Goal: Download file/media

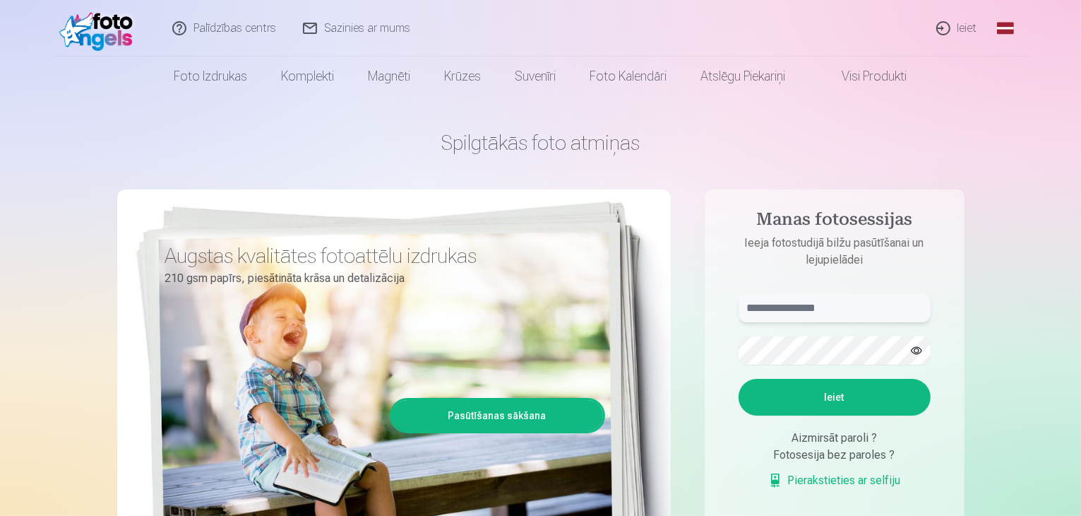
click at [778, 315] on input "text" at bounding box center [835, 308] width 192 height 28
type input "**********"
click at [846, 387] on button "Ieiet" at bounding box center [835, 397] width 192 height 37
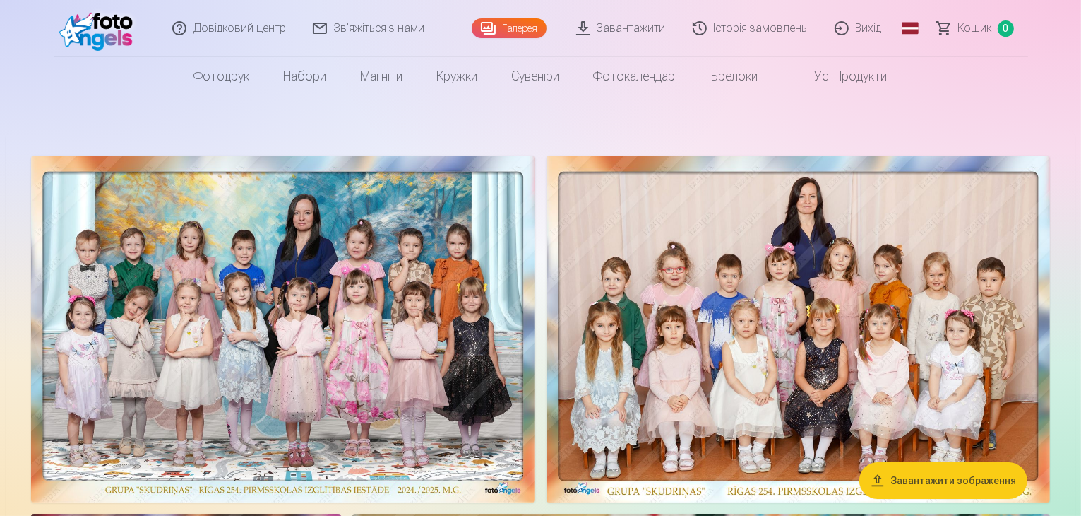
click at [611, 32] on font "Завантажити" at bounding box center [631, 27] width 69 height 13
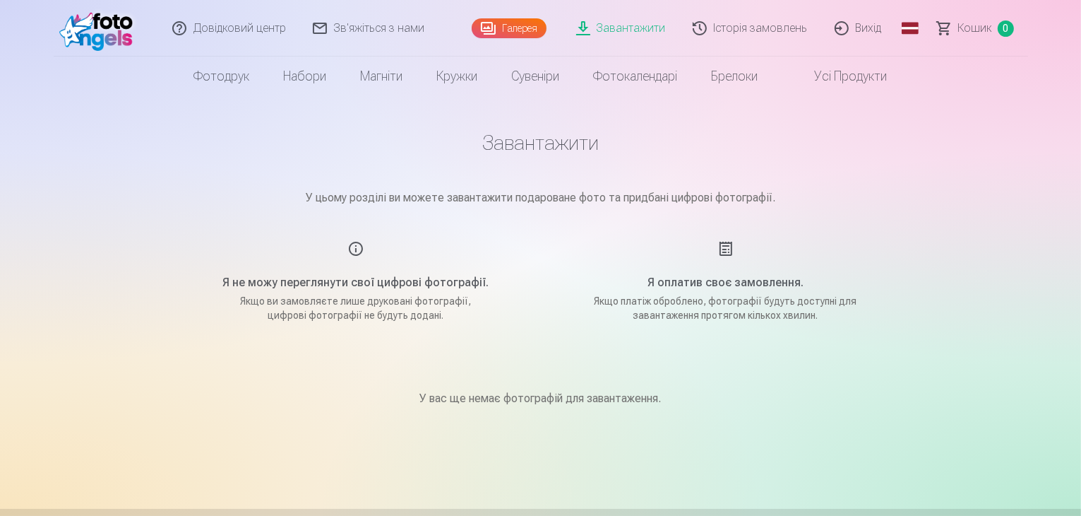
click at [727, 253] on div "Я оплатив своє замовлення. Якщо платіж оброблено, фотографії будуть доступні дл…" at bounding box center [726, 281] width 336 height 82
click at [624, 32] on font "Завантажити" at bounding box center [631, 27] width 69 height 13
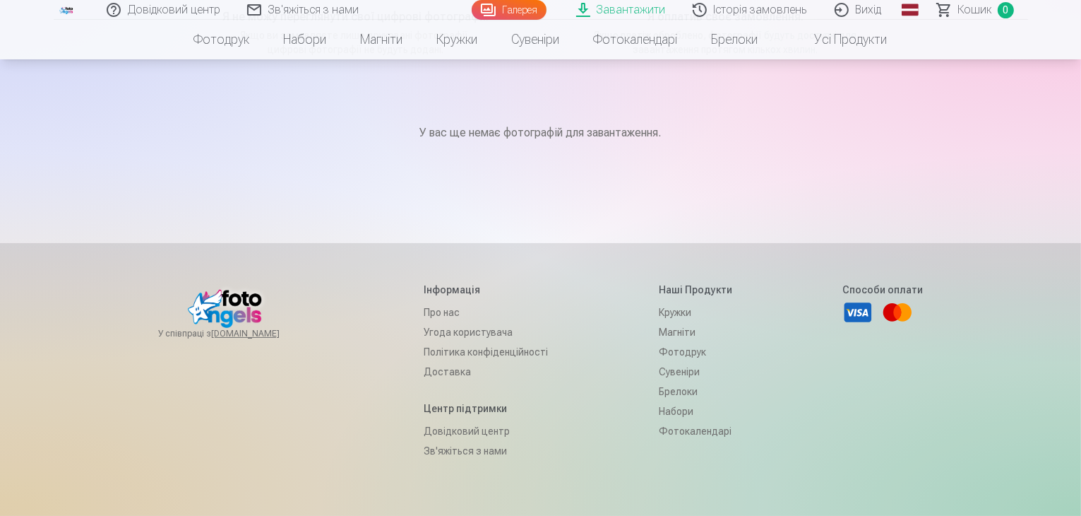
scroll to position [23, 0]
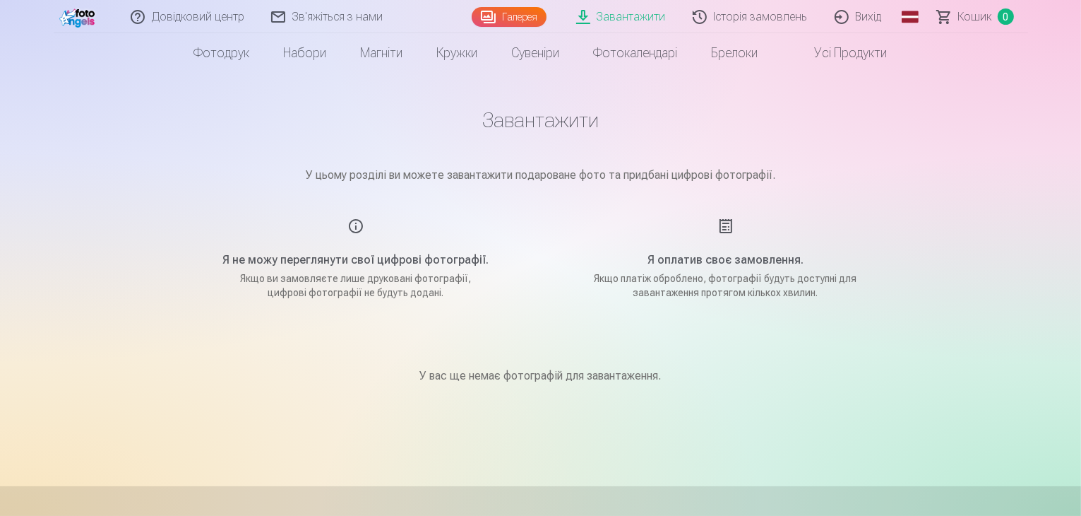
click at [763, 14] on font "Історія замовлень" at bounding box center [761, 16] width 94 height 13
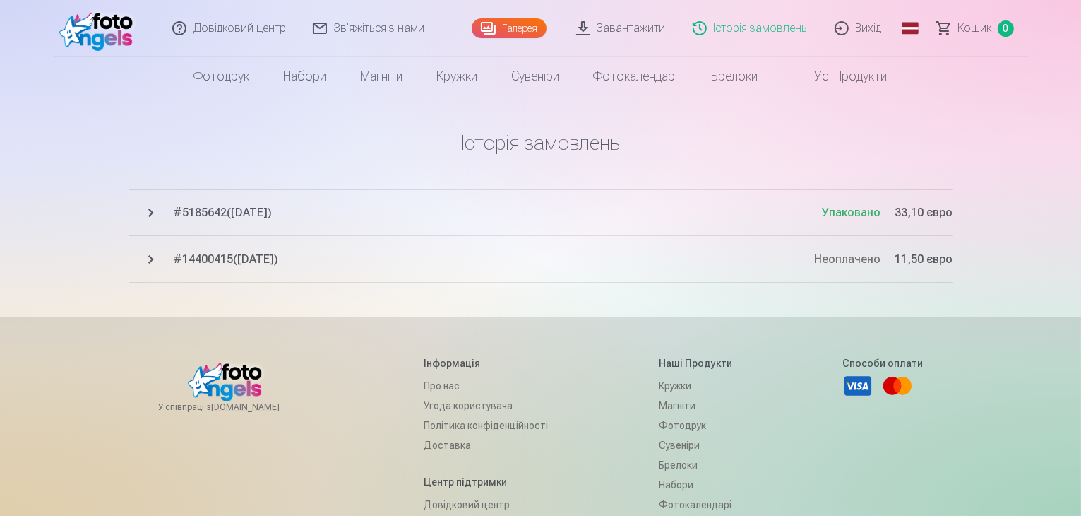
click at [217, 207] on font "5185642" at bounding box center [205, 212] width 44 height 13
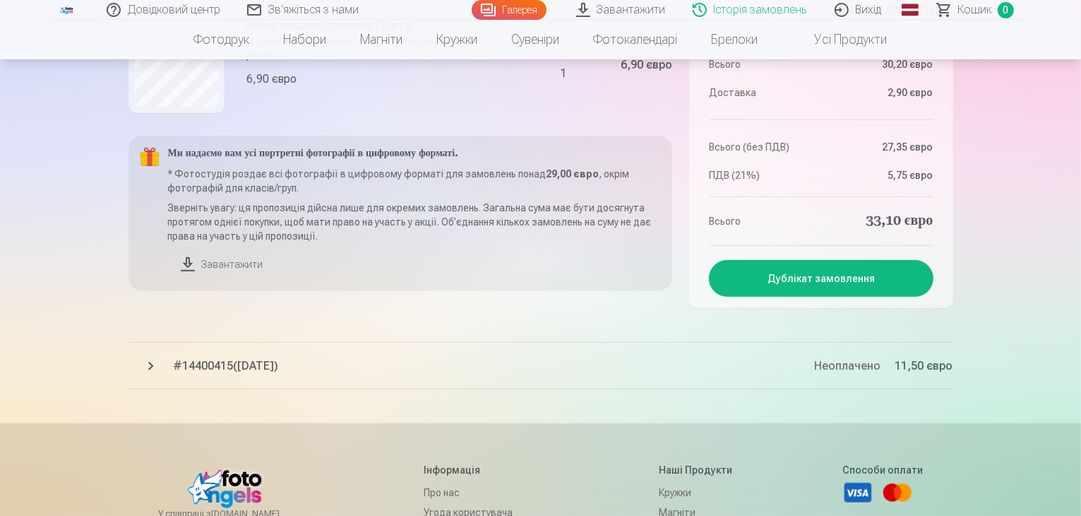
scroll to position [669, 0]
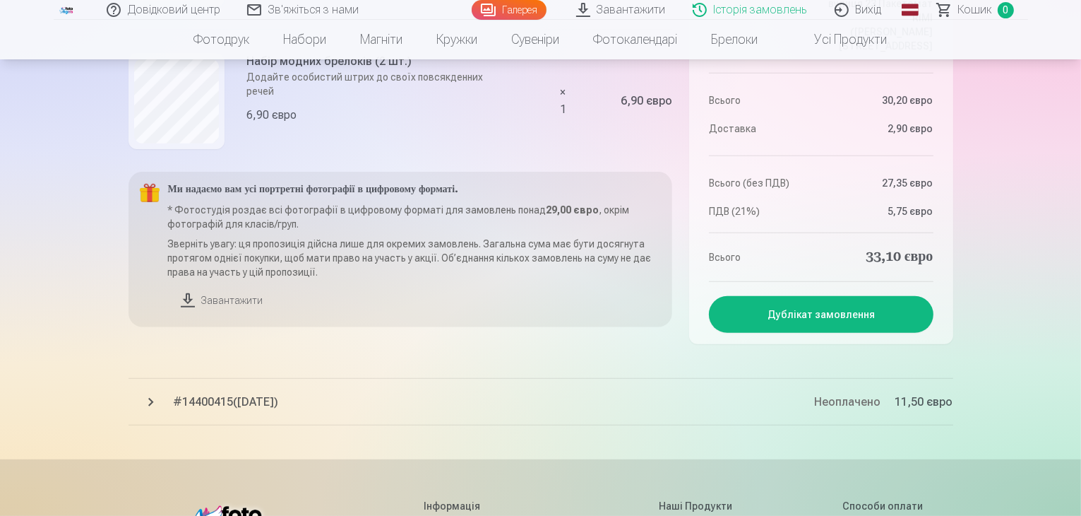
click at [222, 296] on font "Завантажити" at bounding box center [232, 299] width 61 height 11
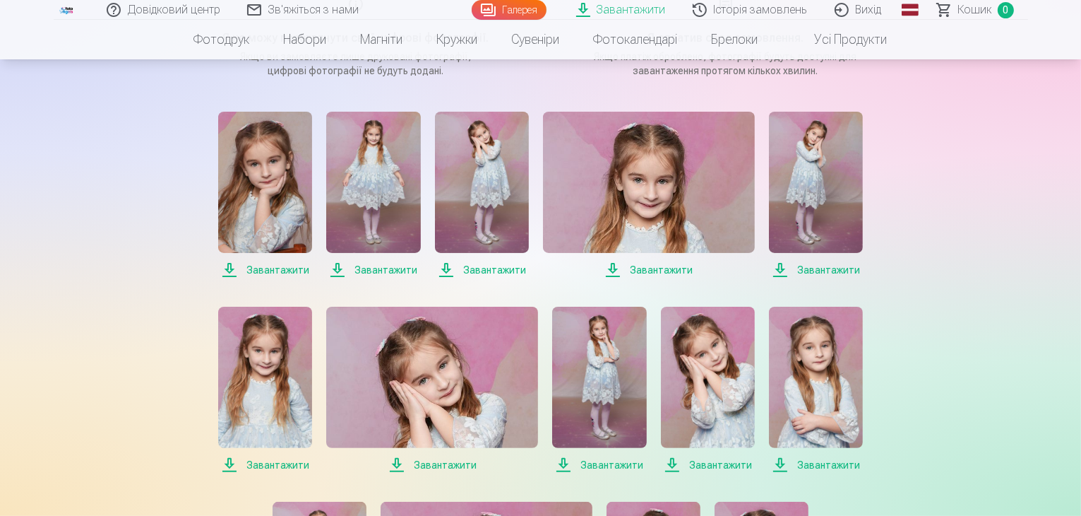
scroll to position [208, 0]
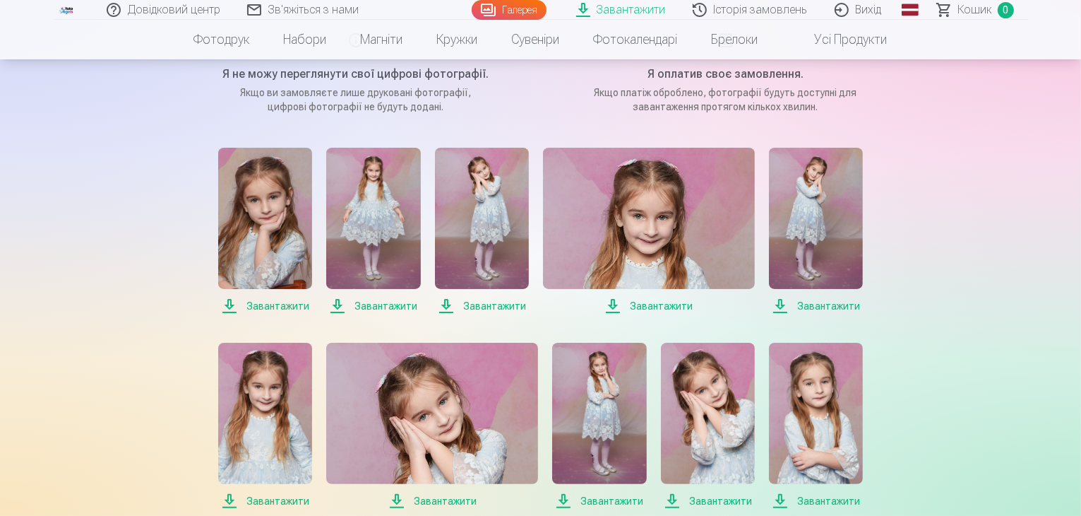
click at [277, 302] on font "Завантажити" at bounding box center [277, 305] width 63 height 11
click at [379, 309] on font "Завантажити" at bounding box center [386, 305] width 63 height 11
click at [367, 300] on font "Завантажити" at bounding box center [386, 305] width 63 height 11
click at [502, 304] on font "Завантажити" at bounding box center [494, 305] width 63 height 11
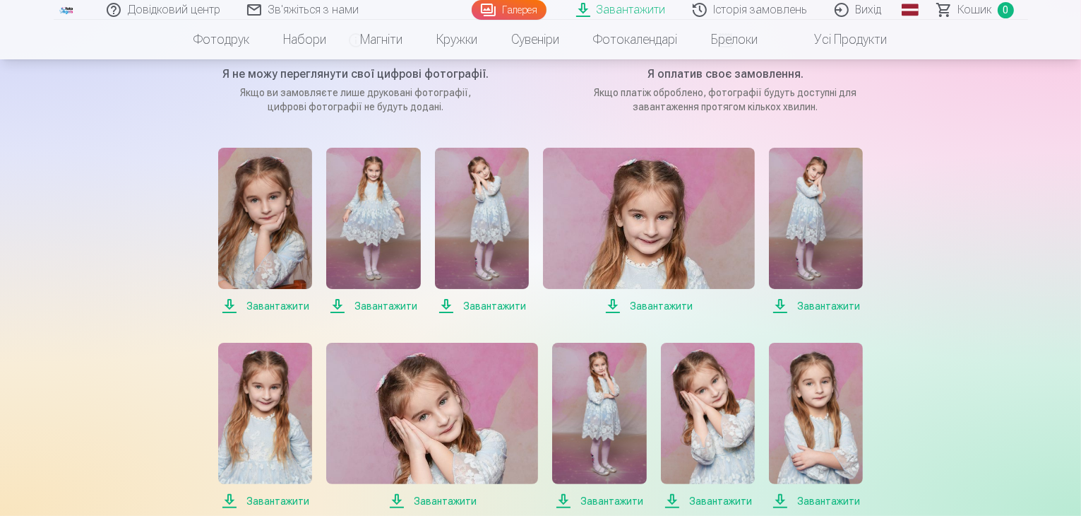
click at [659, 306] on font "Завантажити" at bounding box center [661, 305] width 63 height 11
click at [821, 295] on link "Завантажити" at bounding box center [816, 231] width 94 height 167
click at [828, 305] on font "Завантажити" at bounding box center [828, 305] width 63 height 11
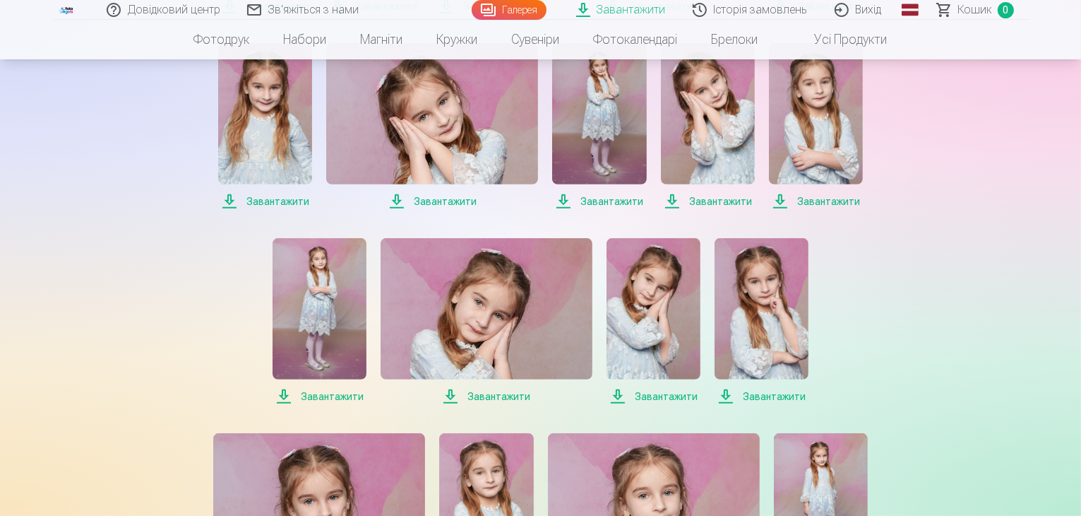
scroll to position [441, 0]
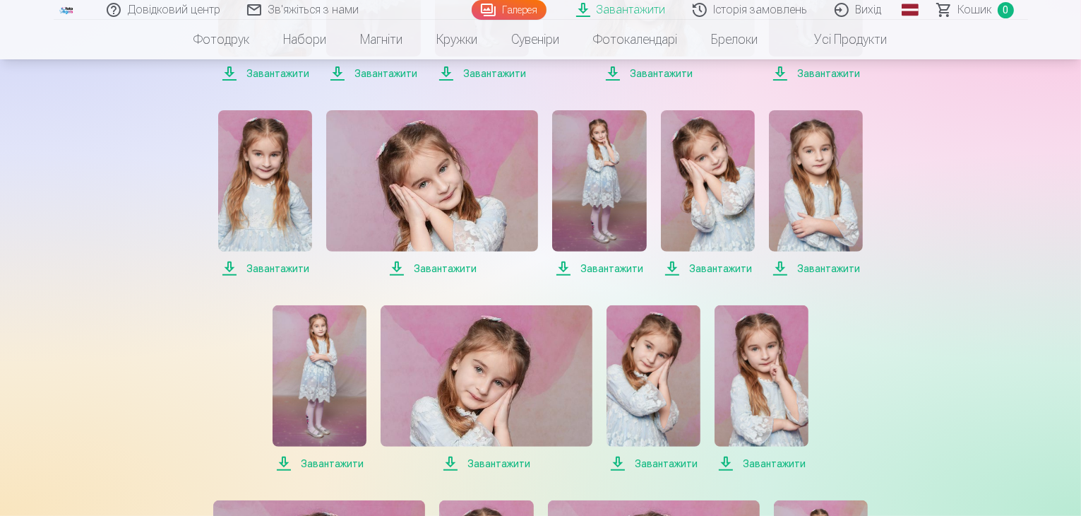
click at [280, 270] on font "Завантажити" at bounding box center [277, 268] width 63 height 11
click at [451, 263] on font "Завантажити" at bounding box center [445, 268] width 63 height 11
click at [610, 270] on font "Завантажити" at bounding box center [612, 268] width 63 height 11
click at [720, 273] on font "Завантажити" at bounding box center [720, 268] width 63 height 11
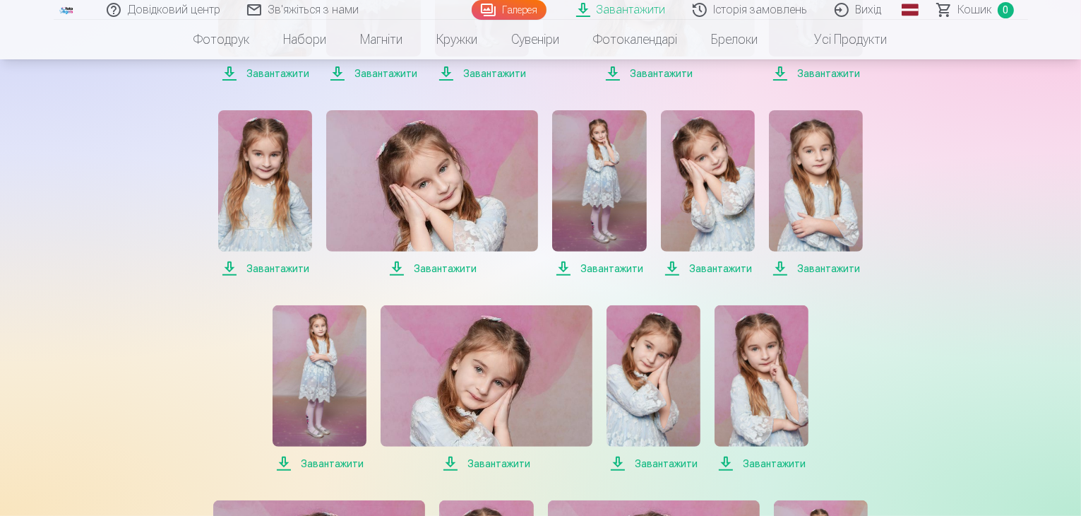
click at [816, 270] on font "Завантажити" at bounding box center [828, 268] width 63 height 11
click at [338, 464] on font "Завантажити" at bounding box center [332, 463] width 63 height 11
click at [499, 464] on font "Завантажити" at bounding box center [499, 463] width 63 height 11
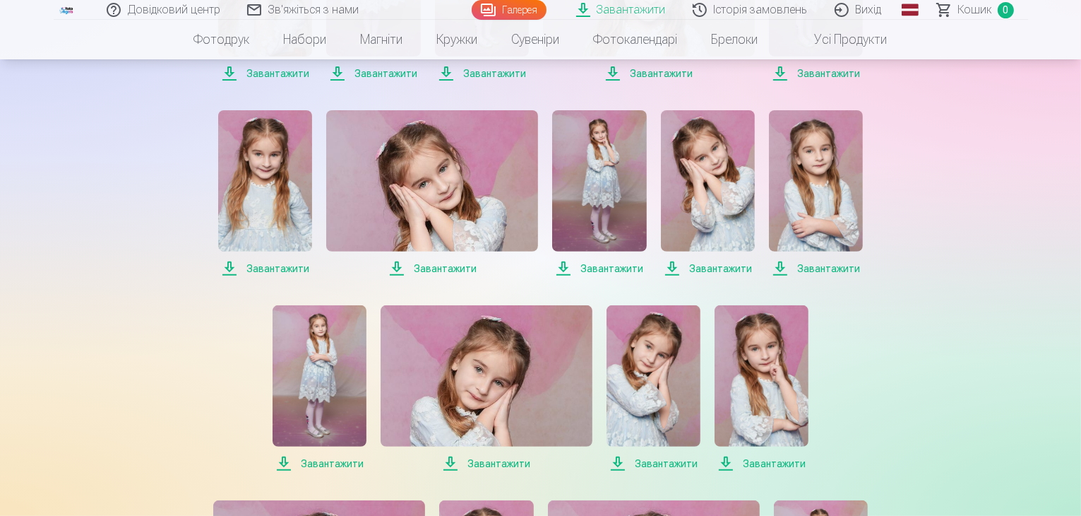
click at [662, 455] on span "Завантажити" at bounding box center [654, 463] width 94 height 17
click at [756, 467] on font "Завантажити" at bounding box center [774, 463] width 63 height 11
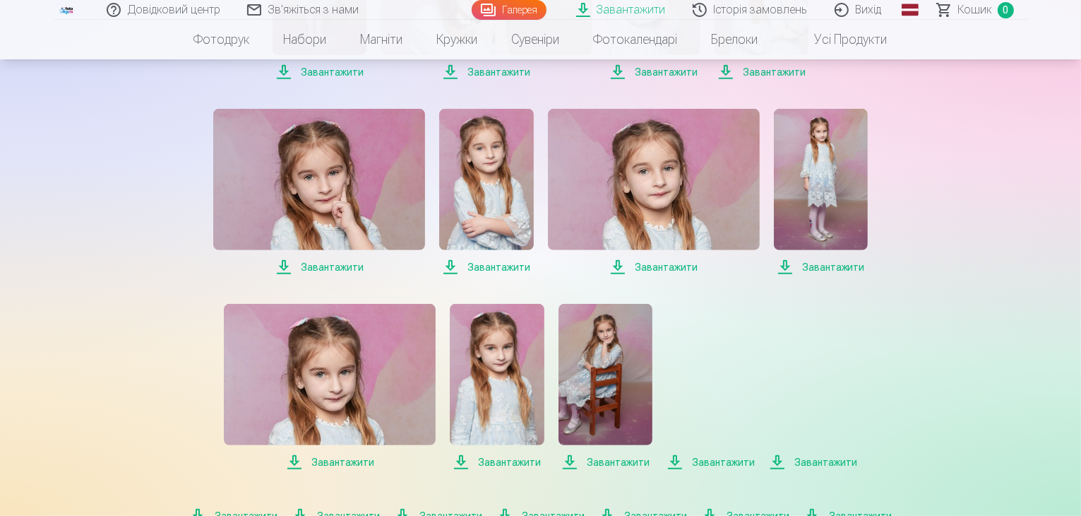
scroll to position [893, 0]
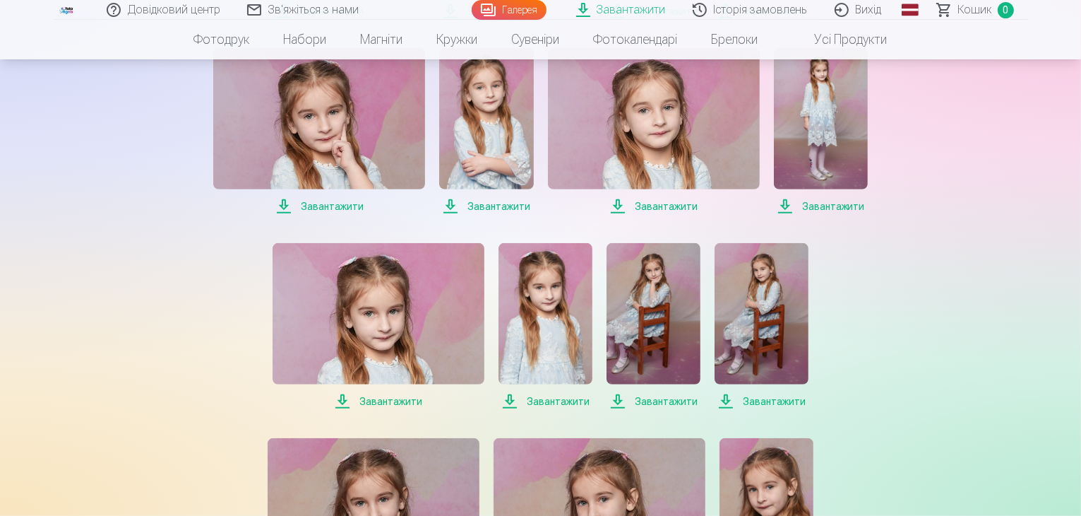
click at [324, 207] on font "Завантажити" at bounding box center [332, 206] width 63 height 11
click at [503, 207] on font "Завантажити" at bounding box center [499, 206] width 63 height 11
click at [660, 201] on font "Завантажити" at bounding box center [666, 206] width 63 height 11
click at [826, 211] on font "Завантажити" at bounding box center [833, 206] width 63 height 11
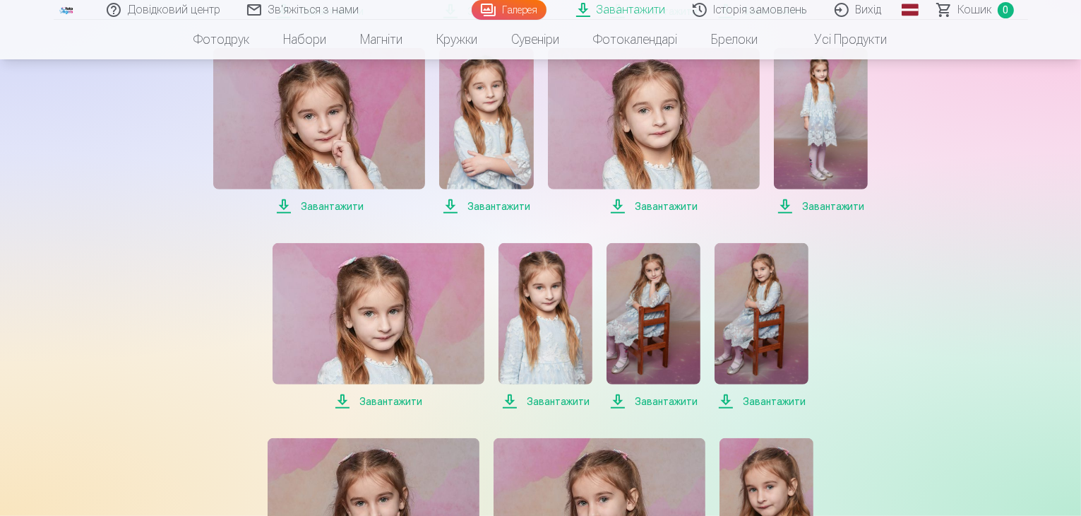
click at [393, 398] on font "Завантажити" at bounding box center [390, 400] width 63 height 11
click at [550, 399] on font "Завантажити" at bounding box center [558, 400] width 63 height 11
click at [654, 401] on font "Завантажити" at bounding box center [666, 400] width 63 height 11
click at [768, 402] on font "Завантажити" at bounding box center [774, 400] width 63 height 11
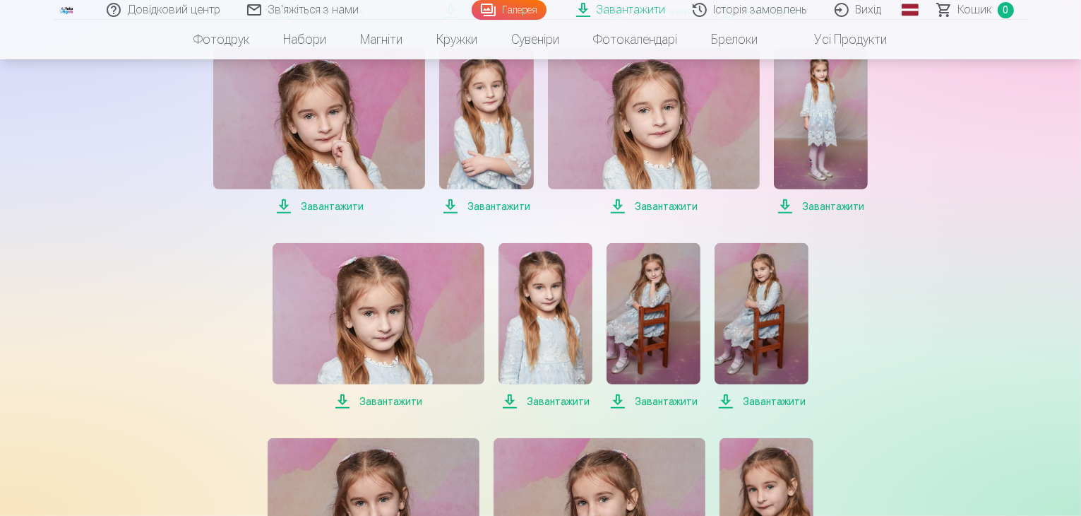
click at [768, 402] on font "Завантажити" at bounding box center [774, 400] width 63 height 11
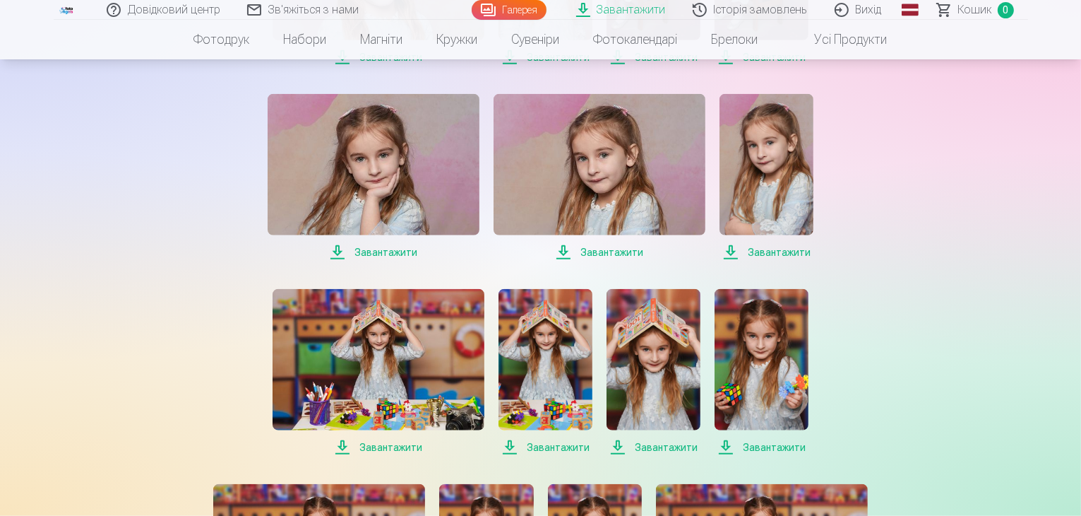
scroll to position [1310, 0]
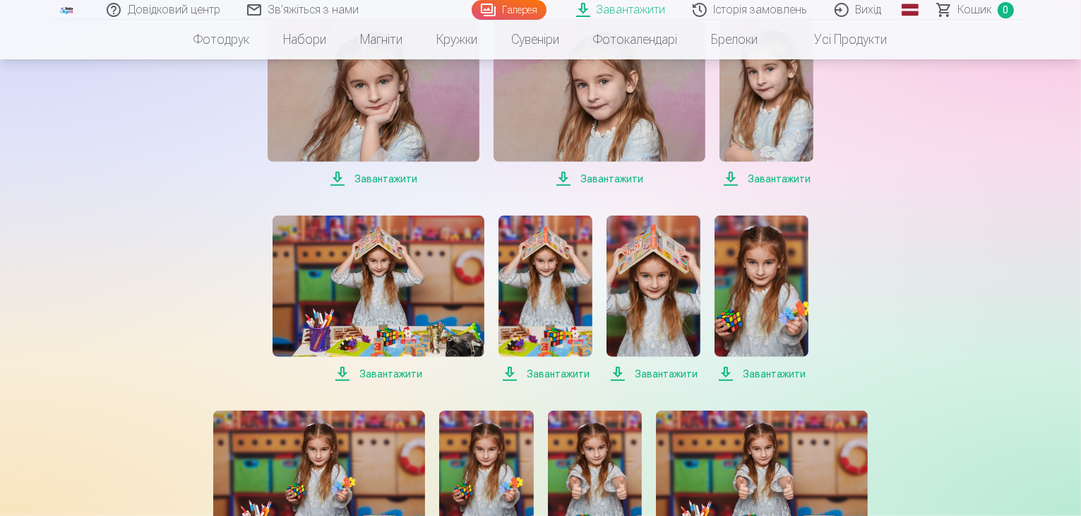
click at [386, 182] on font "Завантажити" at bounding box center [386, 178] width 63 height 11
click at [613, 179] on font "Завантажити" at bounding box center [612, 178] width 63 height 11
click at [775, 179] on font "Завантажити" at bounding box center [779, 178] width 63 height 11
click at [387, 379] on font "Завантажити" at bounding box center [390, 373] width 63 height 11
click at [387, 374] on font "Завантажити" at bounding box center [390, 373] width 63 height 11
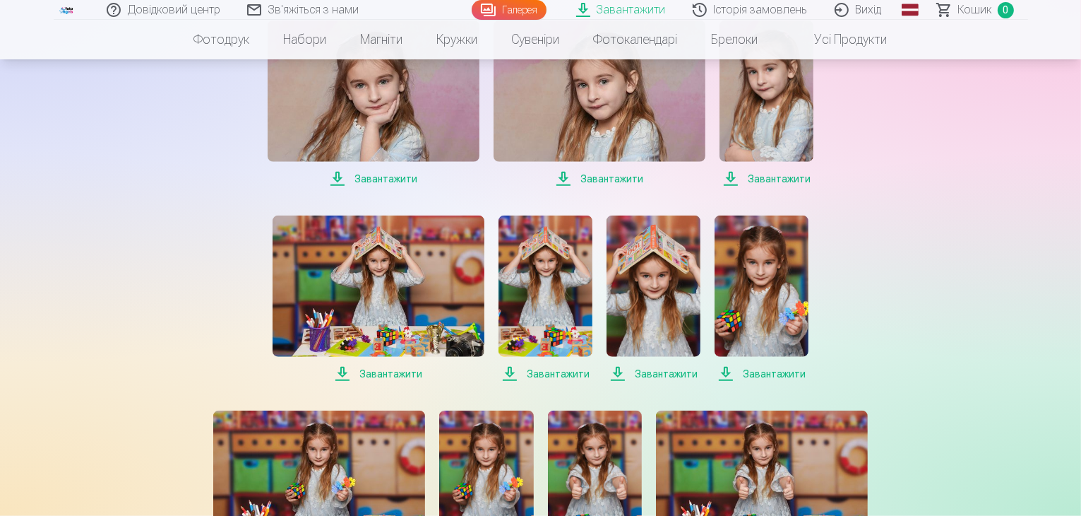
click at [556, 368] on font "Завантажити" at bounding box center [558, 373] width 63 height 11
click at [661, 371] on font "Завантажити" at bounding box center [666, 373] width 63 height 11
click at [772, 372] on font "Завантажити" at bounding box center [774, 373] width 63 height 11
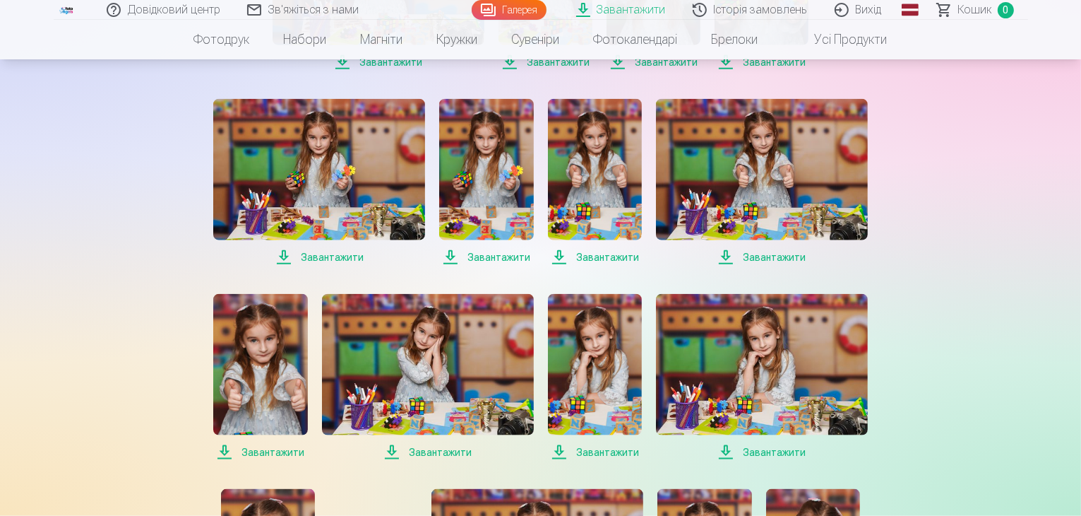
scroll to position [1628, 0]
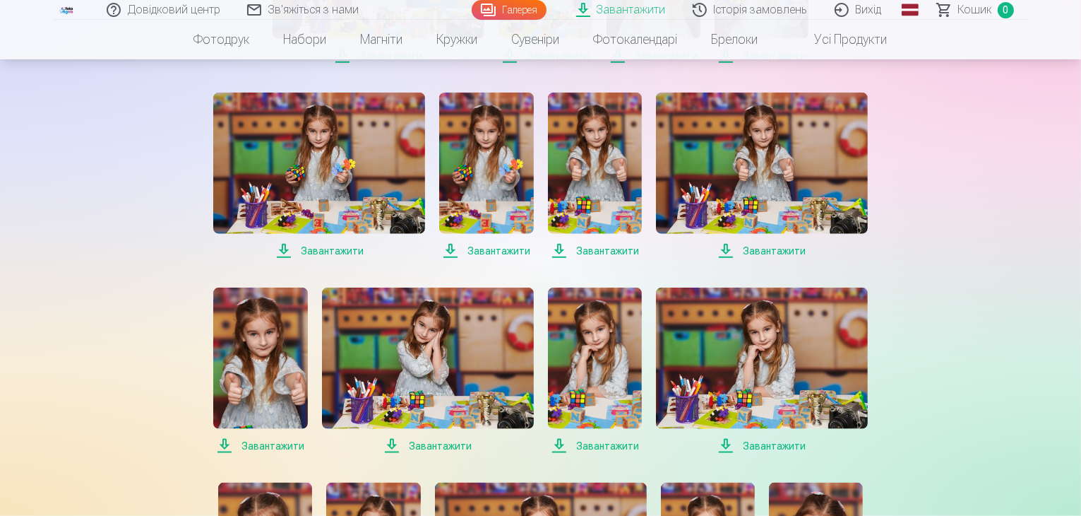
click at [333, 246] on font "Завантажити" at bounding box center [332, 250] width 63 height 11
click at [483, 248] on font "Завантажити" at bounding box center [499, 250] width 63 height 11
click at [608, 249] on font "Завантажити" at bounding box center [607, 250] width 63 height 11
click at [776, 246] on font "Завантажити" at bounding box center [774, 250] width 63 height 11
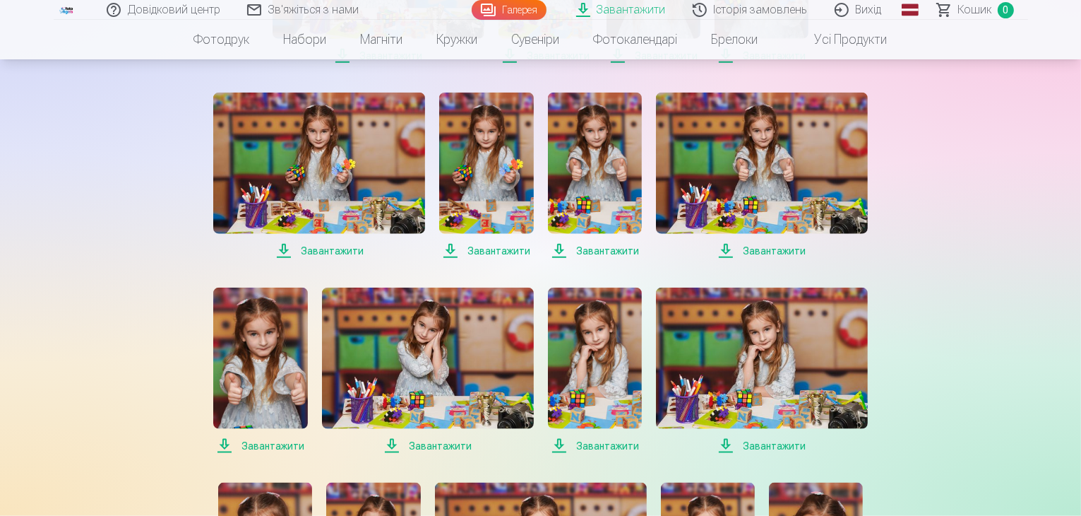
click at [776, 246] on font "Завантажити" at bounding box center [774, 250] width 63 height 11
click at [283, 444] on font "Завантажити" at bounding box center [273, 445] width 63 height 11
click at [435, 448] on font "Завантажити" at bounding box center [440, 445] width 63 height 11
click at [606, 446] on font "Завантажити" at bounding box center [607, 445] width 63 height 11
click at [770, 441] on font "Завантажити" at bounding box center [774, 445] width 63 height 11
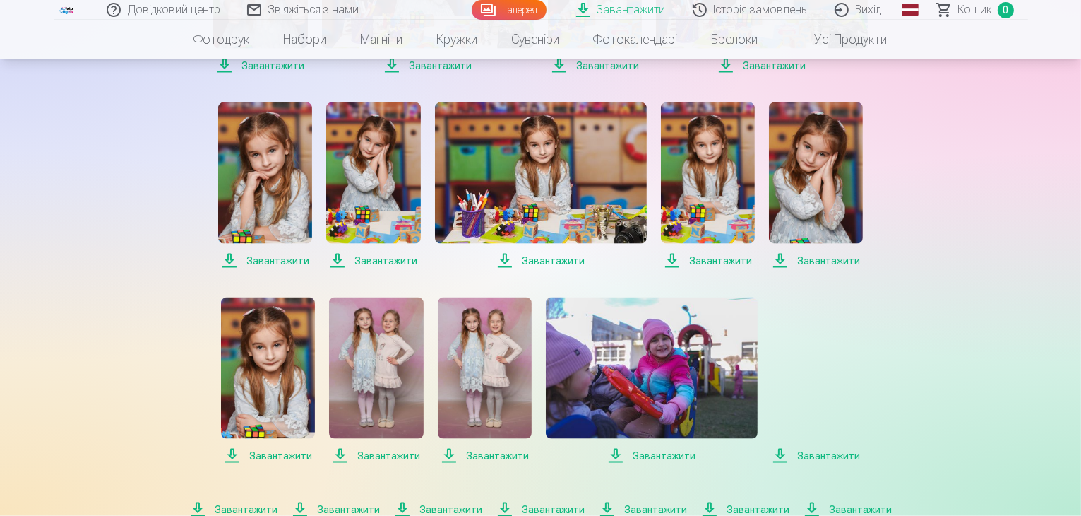
scroll to position [2032, 0]
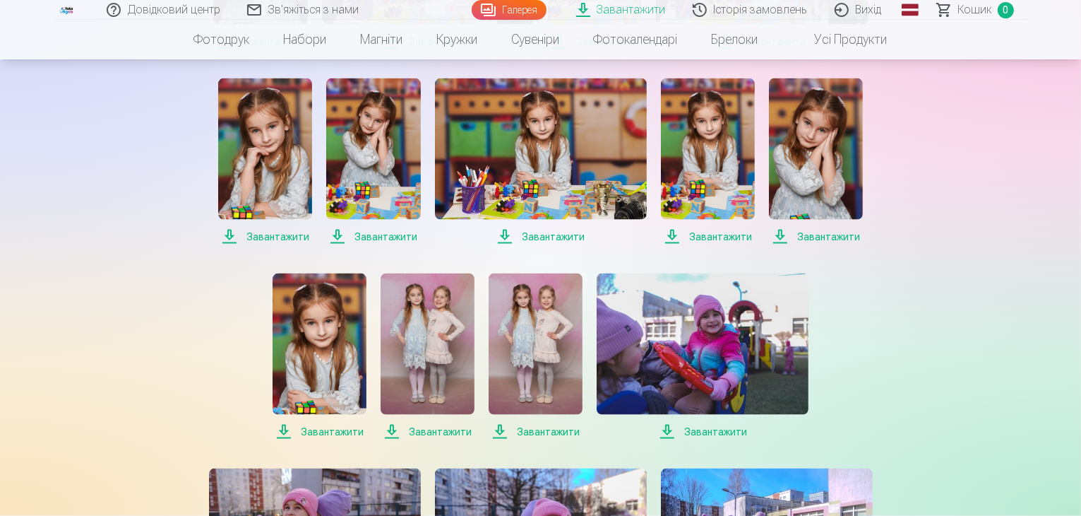
click at [280, 237] on font "Завантажити" at bounding box center [277, 236] width 63 height 11
click at [376, 235] on font "Завантажити" at bounding box center [386, 236] width 63 height 11
click at [561, 239] on font "Завантажити" at bounding box center [553, 236] width 63 height 11
click at [721, 234] on font "Завантажити" at bounding box center [720, 236] width 63 height 11
click at [821, 232] on font "Завантажити" at bounding box center [828, 236] width 63 height 11
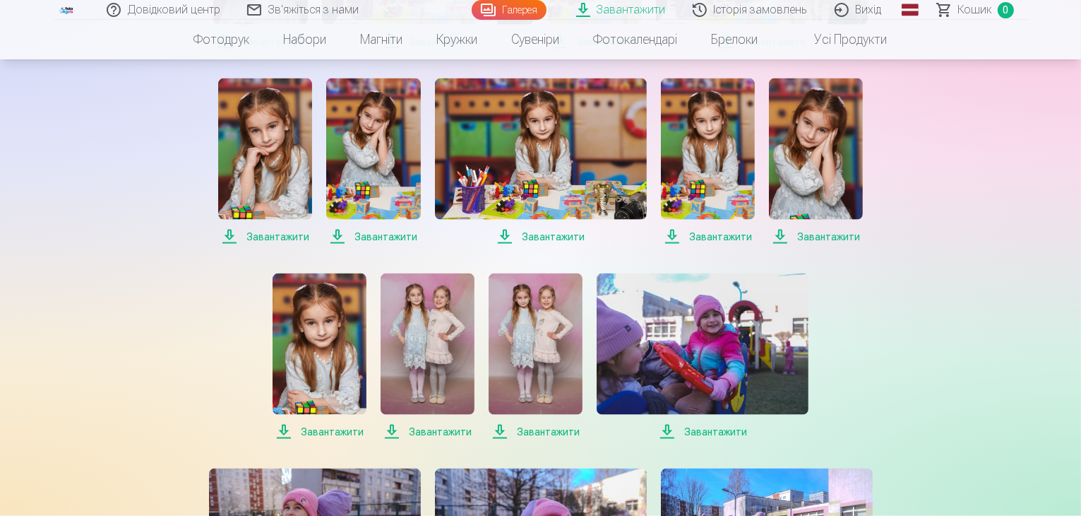
click at [331, 434] on font "Завантажити" at bounding box center [332, 431] width 63 height 11
click at [442, 427] on font "Завантажити" at bounding box center [440, 431] width 63 height 11
click at [554, 429] on font "Завантажити" at bounding box center [548, 431] width 63 height 11
click at [436, 431] on font "Завантажити" at bounding box center [440, 431] width 63 height 11
click at [713, 427] on font "Завантажити" at bounding box center [715, 431] width 63 height 11
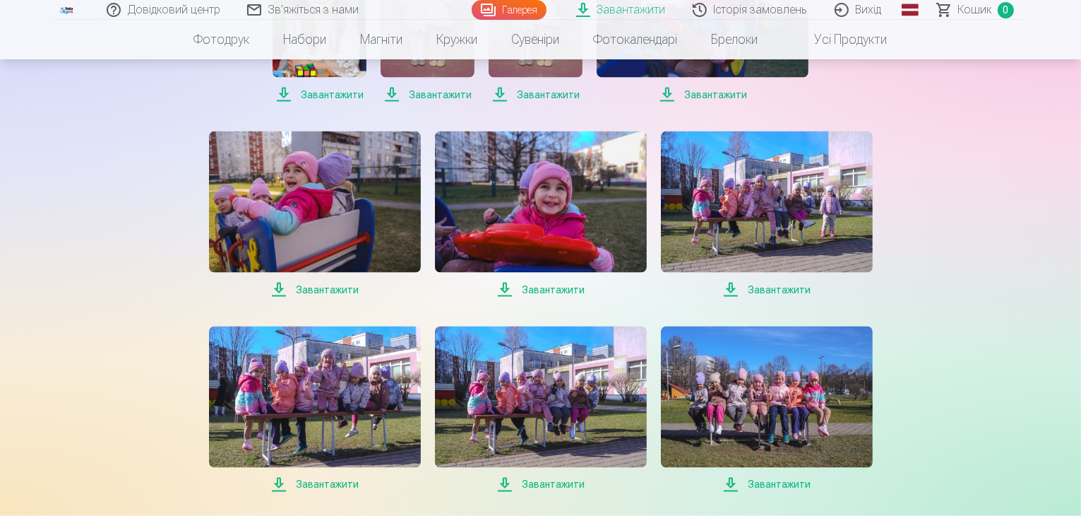
scroll to position [2357, 0]
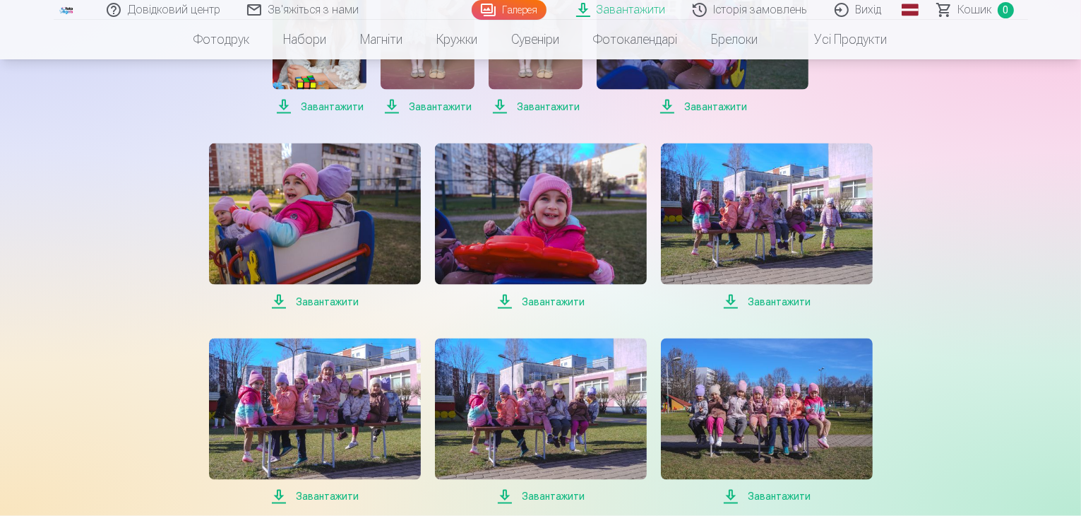
click at [324, 296] on font "Завантажити" at bounding box center [327, 301] width 63 height 11
click at [561, 305] on font "Завантажити" at bounding box center [553, 301] width 63 height 11
click at [787, 302] on font "Завантажити" at bounding box center [779, 301] width 63 height 11
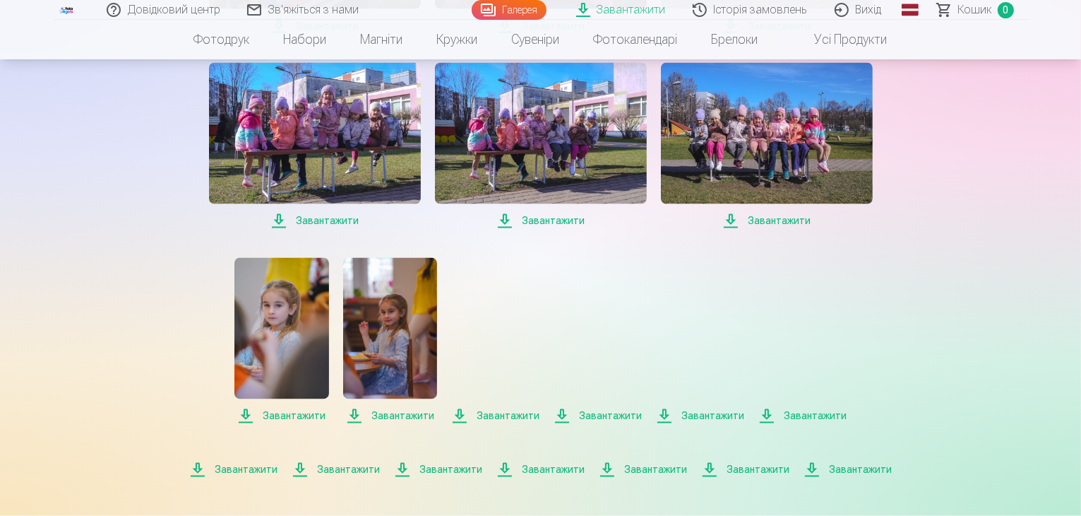
scroll to position [2633, 0]
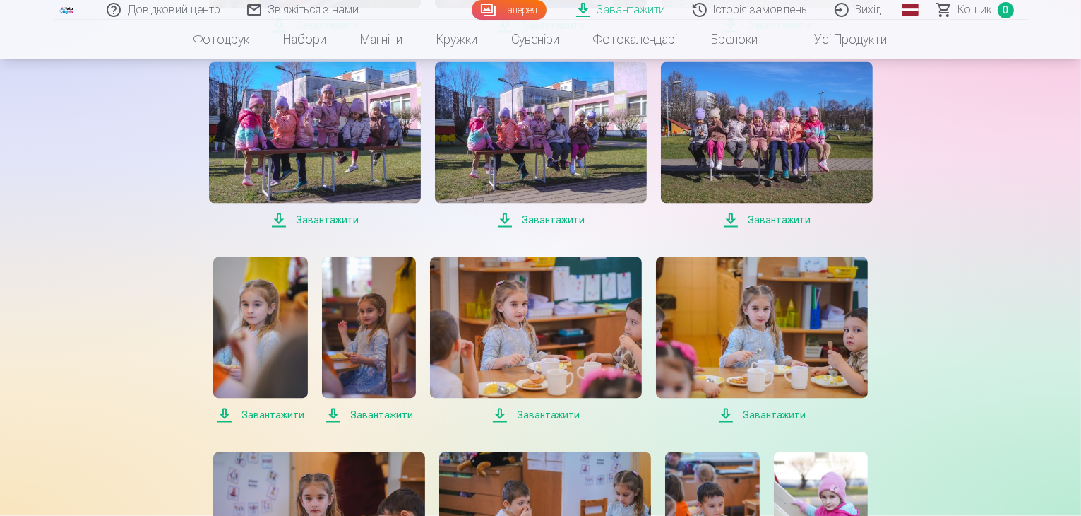
click at [327, 218] on font "Завантажити" at bounding box center [327, 220] width 63 height 11
click at [559, 221] on font "Завантажити" at bounding box center [553, 220] width 63 height 11
click at [333, 225] on font "Завантажити" at bounding box center [327, 220] width 63 height 11
click at [785, 222] on font "Завантажити" at bounding box center [779, 220] width 63 height 11
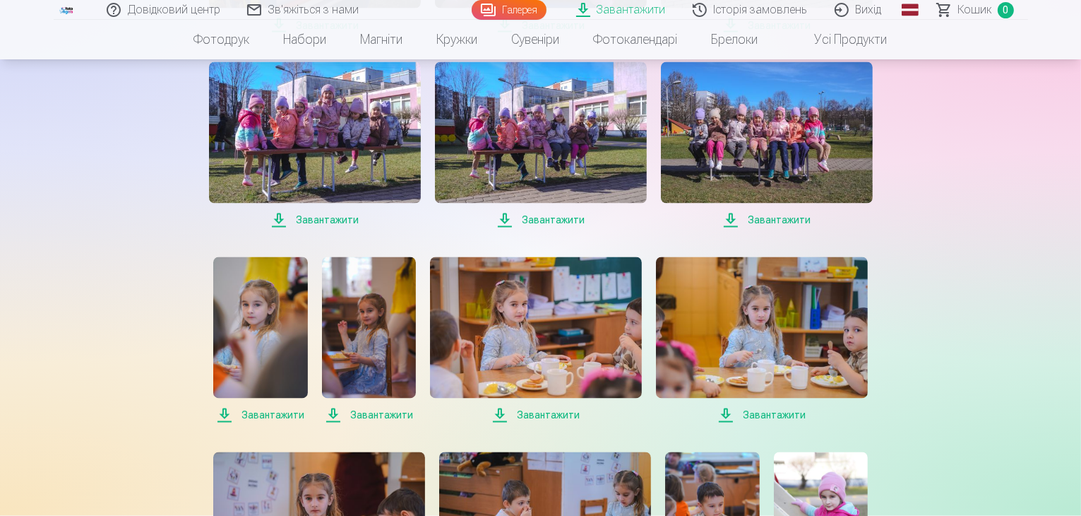
click at [273, 412] on font "Завантажити" at bounding box center [273, 415] width 63 height 11
click at [382, 417] on font "Завантажити" at bounding box center [381, 415] width 63 height 11
click at [544, 411] on font "Завантажити" at bounding box center [548, 415] width 63 height 11
click at [774, 410] on font "Завантажити" at bounding box center [774, 415] width 63 height 11
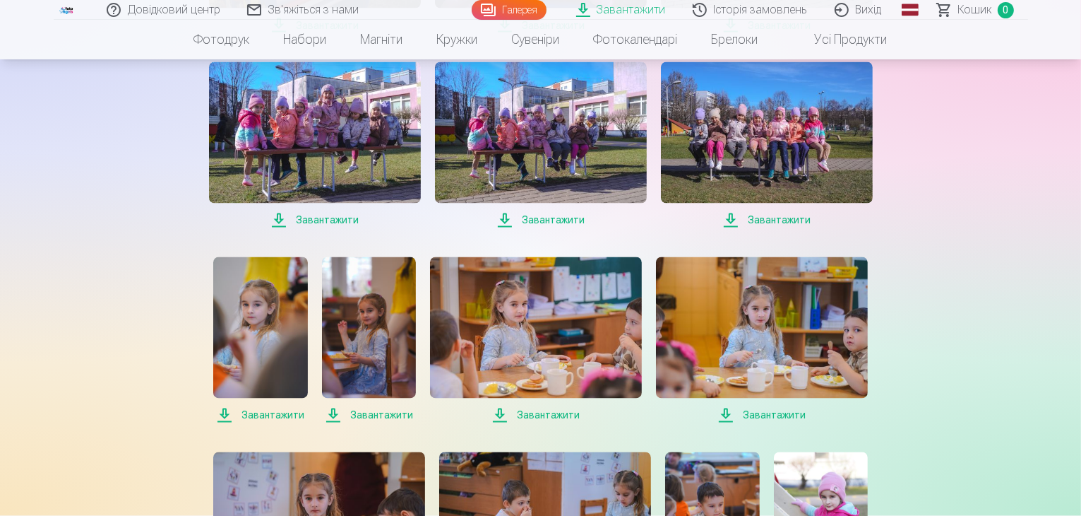
click at [774, 413] on font "Завантажити" at bounding box center [774, 415] width 63 height 11
drag, startPoint x: 1076, startPoint y: 275, endPoint x: 1084, endPoint y: 294, distance: 20.9
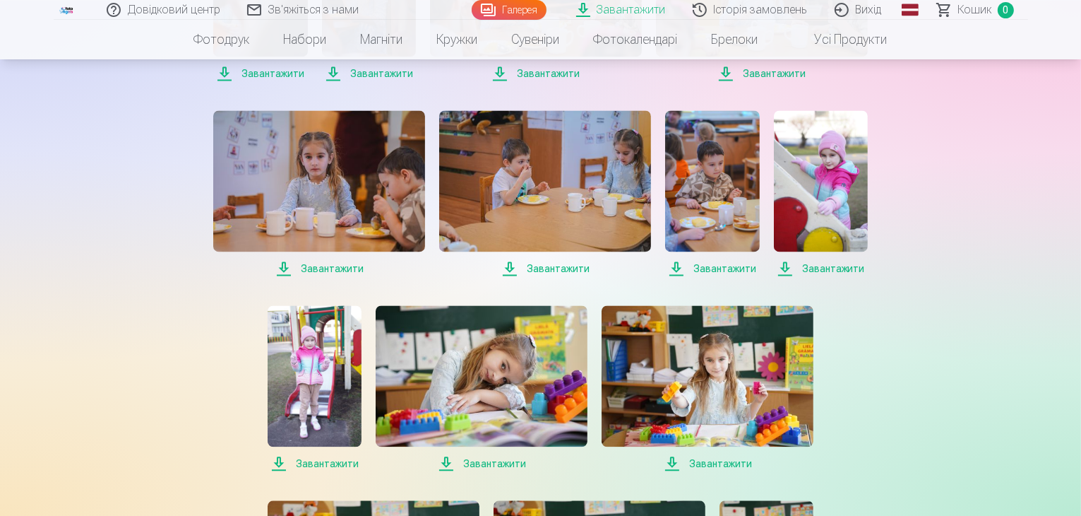
scroll to position [2963, 0]
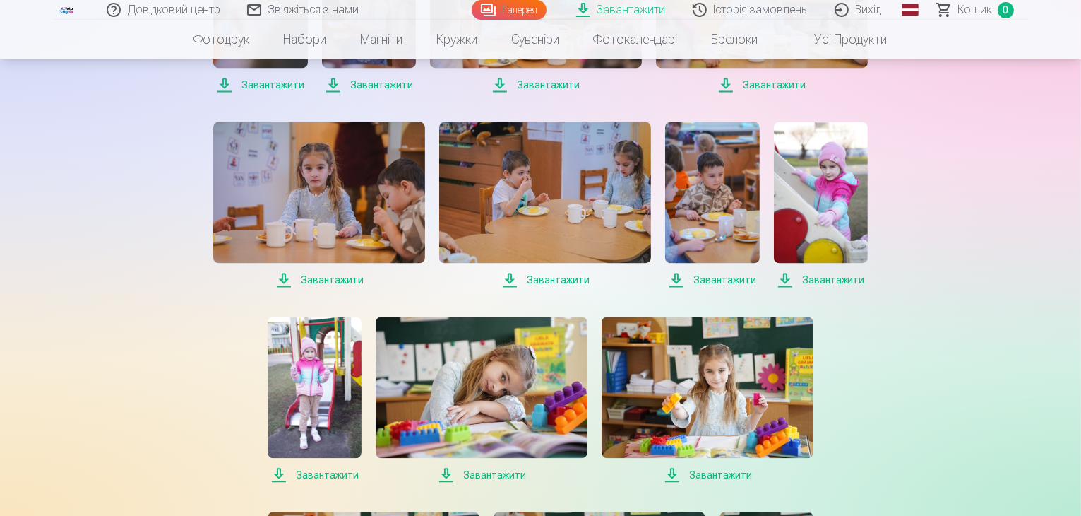
click at [333, 272] on span "Завантажити" at bounding box center [319, 279] width 212 height 17
click at [336, 277] on font "Завантажити" at bounding box center [332, 279] width 63 height 11
click at [553, 275] on font "Завантажити" at bounding box center [558, 279] width 63 height 11
click at [719, 280] on font "Завантажити" at bounding box center [725, 279] width 63 height 11
click at [567, 281] on font "Завантажити" at bounding box center [558, 279] width 63 height 11
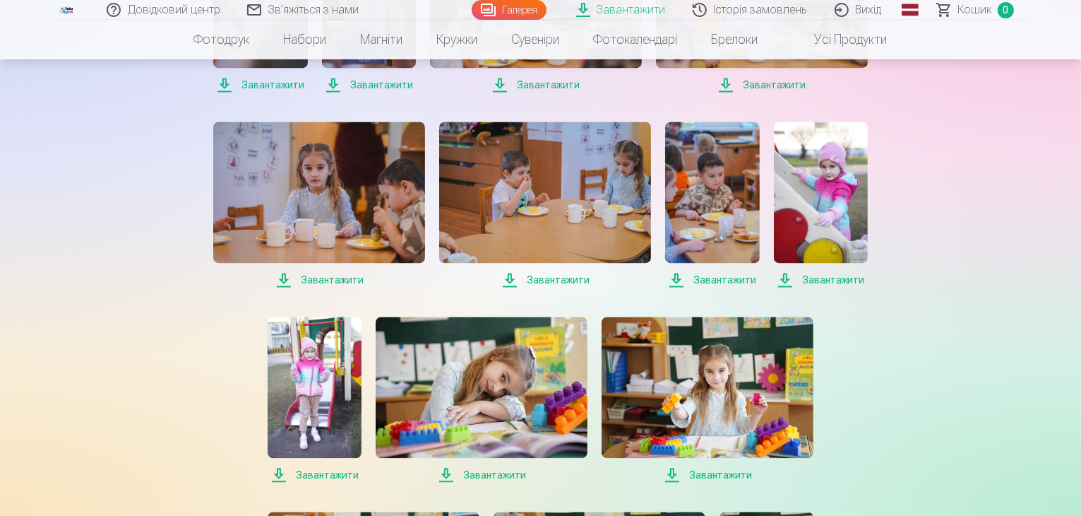
click at [836, 284] on font "Завантажити" at bounding box center [833, 279] width 63 height 11
click at [335, 472] on font "Завантажити" at bounding box center [327, 474] width 63 height 11
click at [492, 475] on font "Завантажити" at bounding box center [494, 474] width 63 height 11
click at [716, 477] on font "Завантажити" at bounding box center [720, 474] width 63 height 11
click at [501, 478] on font "Завантажити" at bounding box center [494, 474] width 63 height 11
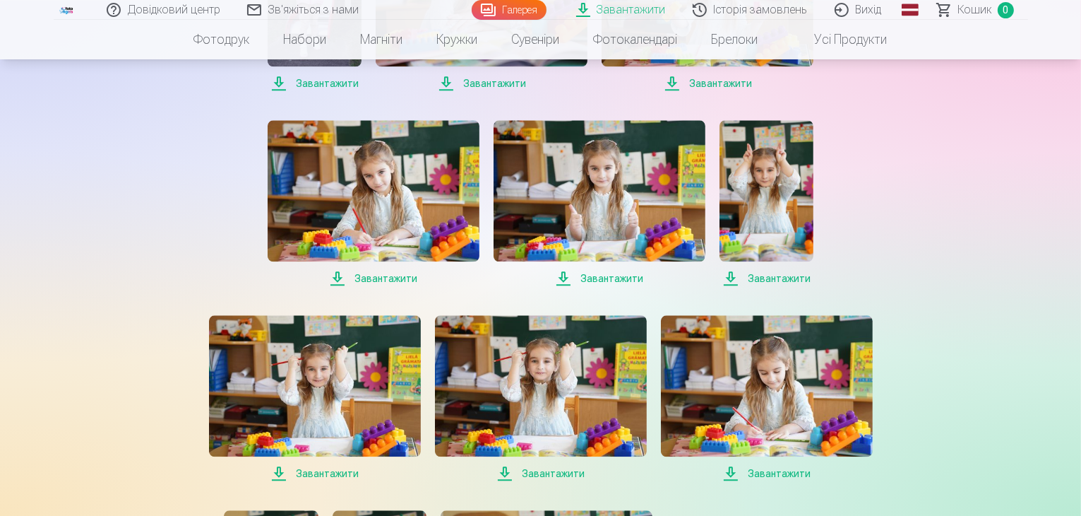
scroll to position [3373, 0]
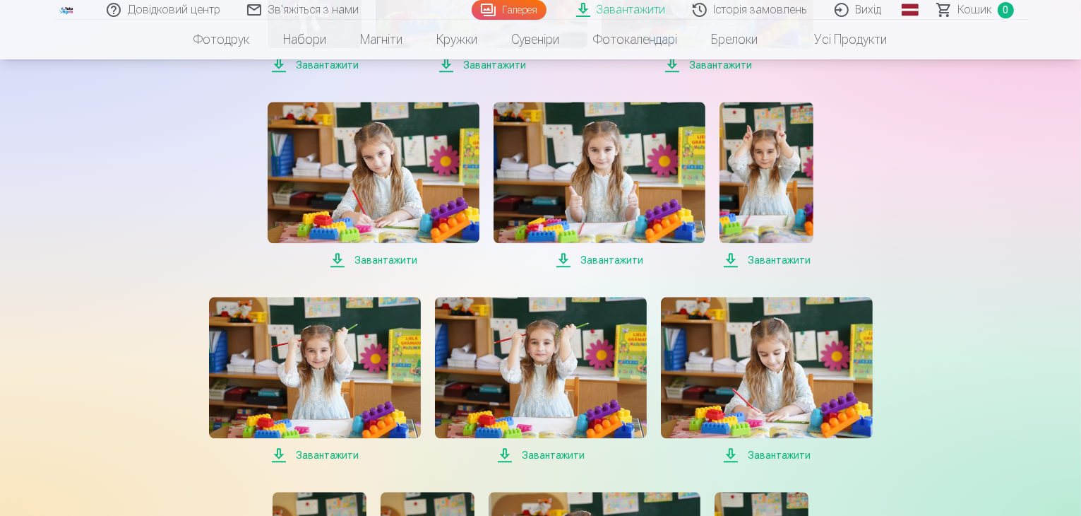
click at [391, 265] on font "Завантажити" at bounding box center [386, 259] width 63 height 11
click at [614, 251] on span "Завантажити" at bounding box center [600, 259] width 212 height 17
click at [764, 258] on font "Завантажити" at bounding box center [779, 259] width 63 height 11
click at [322, 451] on font "Завантажити" at bounding box center [327, 454] width 63 height 11
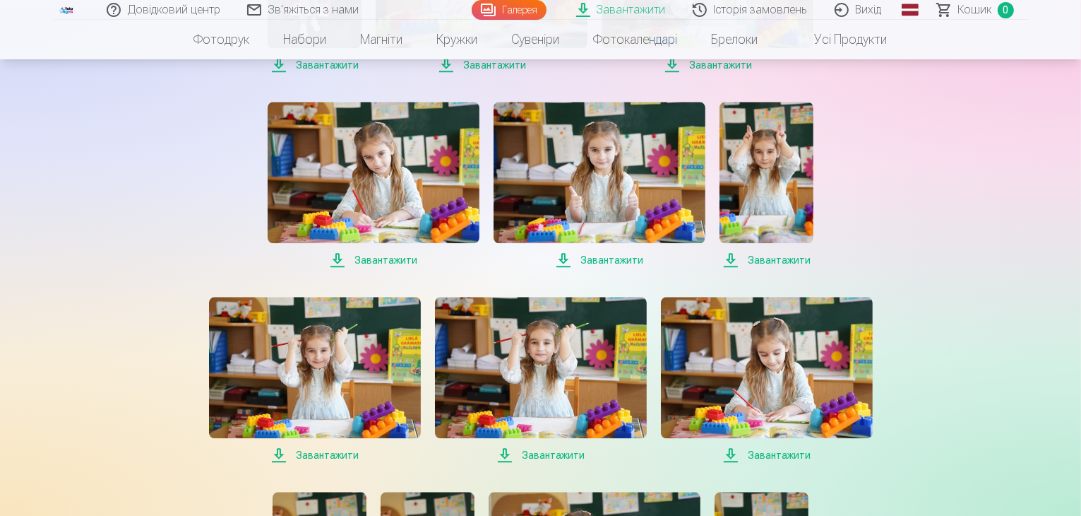
click at [322, 451] on font "Завантажити" at bounding box center [327, 454] width 63 height 11
click at [542, 453] on font "Завантажити" at bounding box center [553, 454] width 63 height 11
click at [329, 455] on font "Завантажити" at bounding box center [327, 454] width 63 height 11
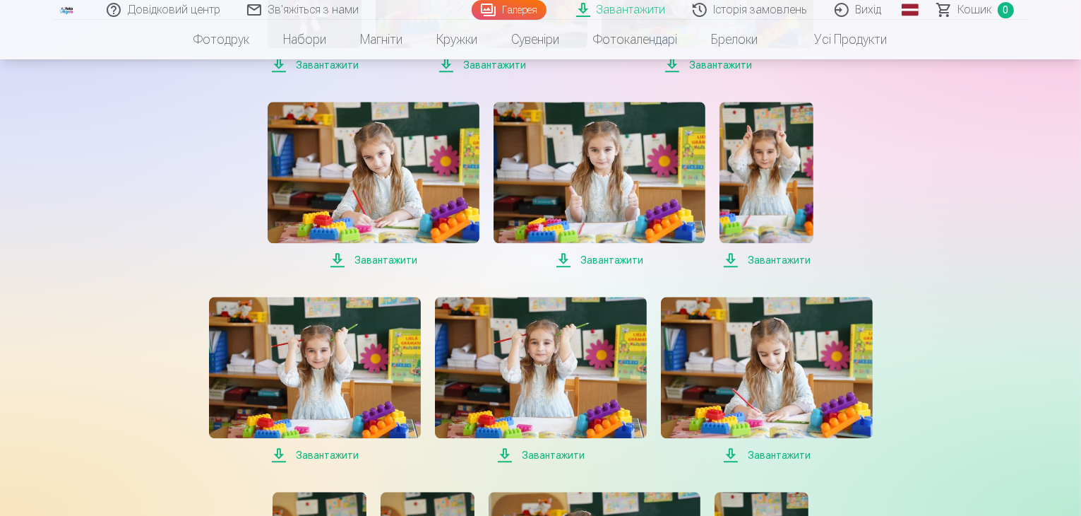
click at [773, 452] on font "Завантажити" at bounding box center [779, 454] width 63 height 11
click at [348, 456] on font "Завантажити" at bounding box center [327, 454] width 63 height 11
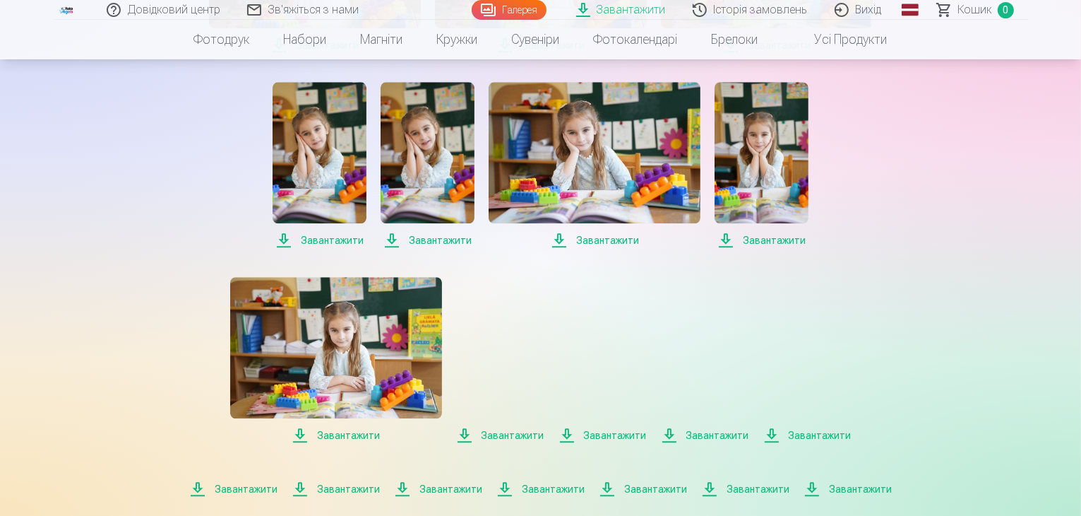
scroll to position [3789, 0]
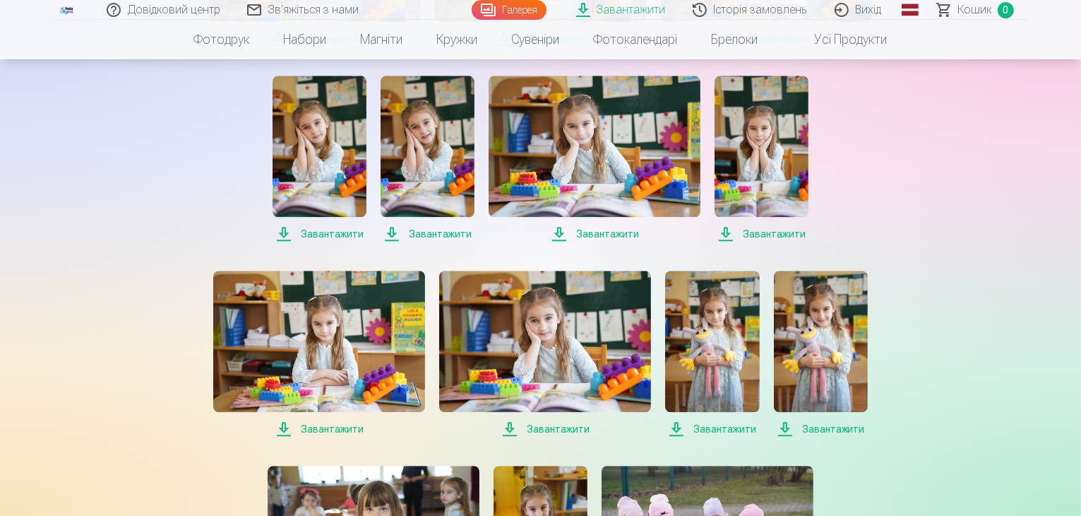
click at [328, 237] on font "Завантажити" at bounding box center [332, 233] width 63 height 11
click at [442, 234] on font "Завантажити" at bounding box center [440, 233] width 63 height 11
click at [601, 232] on font "Завантажити" at bounding box center [607, 233] width 63 height 11
click at [780, 234] on font "Завантажити" at bounding box center [774, 233] width 63 height 11
click at [550, 430] on font "Завантажити" at bounding box center [558, 428] width 63 height 11
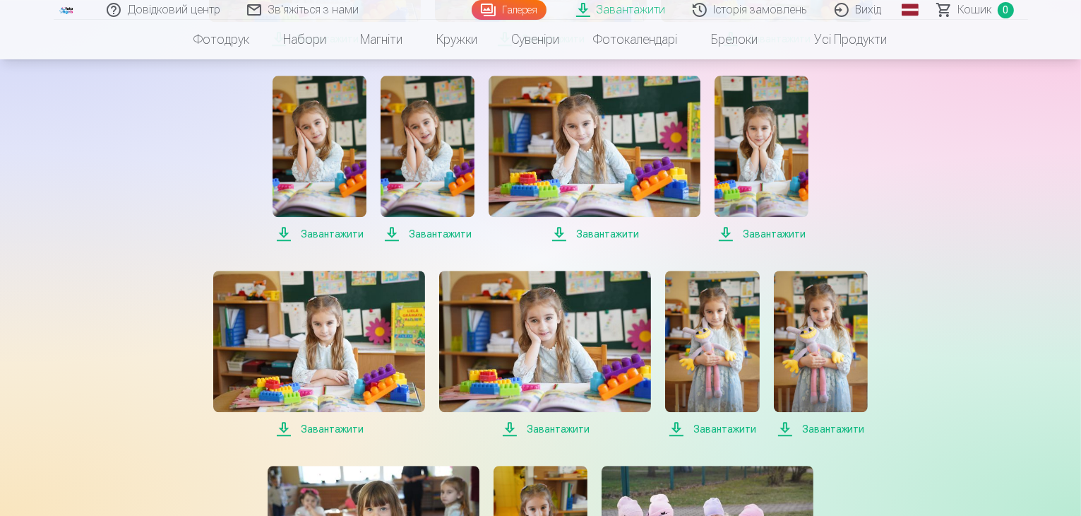
click at [732, 430] on font "Завантажити" at bounding box center [725, 428] width 63 height 11
click at [843, 435] on font "Завантажити" at bounding box center [833, 429] width 63 height 14
click at [347, 432] on font "Завантажити" at bounding box center [332, 428] width 63 height 11
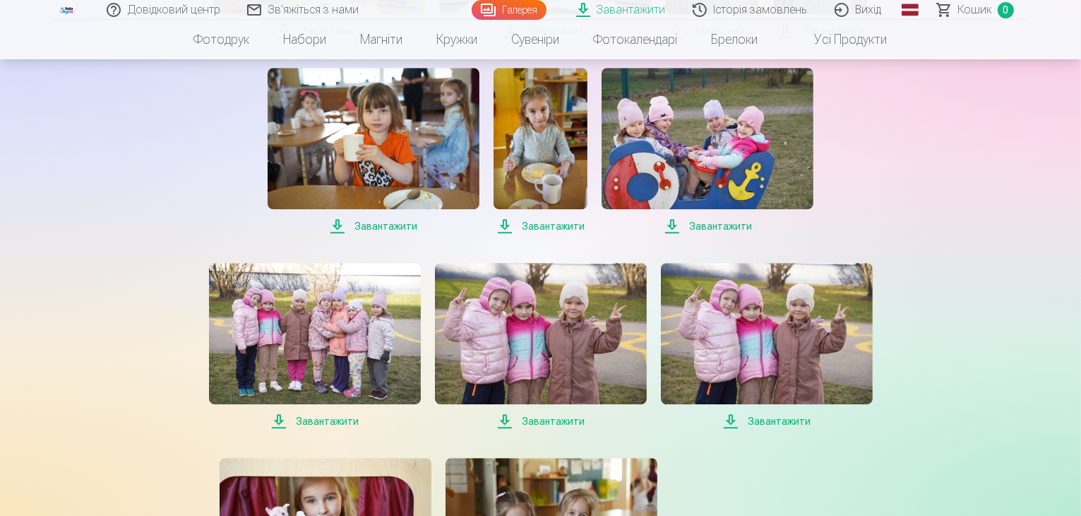
scroll to position [4211, 0]
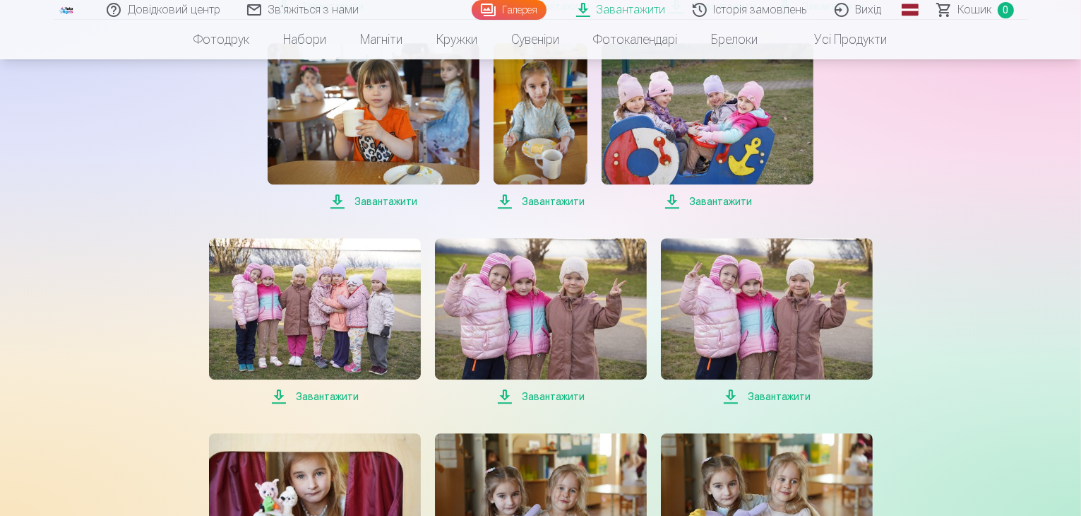
click at [386, 202] on font "Завантажити" at bounding box center [386, 201] width 63 height 11
click at [550, 202] on font "Завантажити" at bounding box center [553, 201] width 63 height 11
click at [720, 197] on font "Завантажити" at bounding box center [720, 201] width 63 height 11
click at [321, 391] on font "Завантажити" at bounding box center [327, 396] width 63 height 11
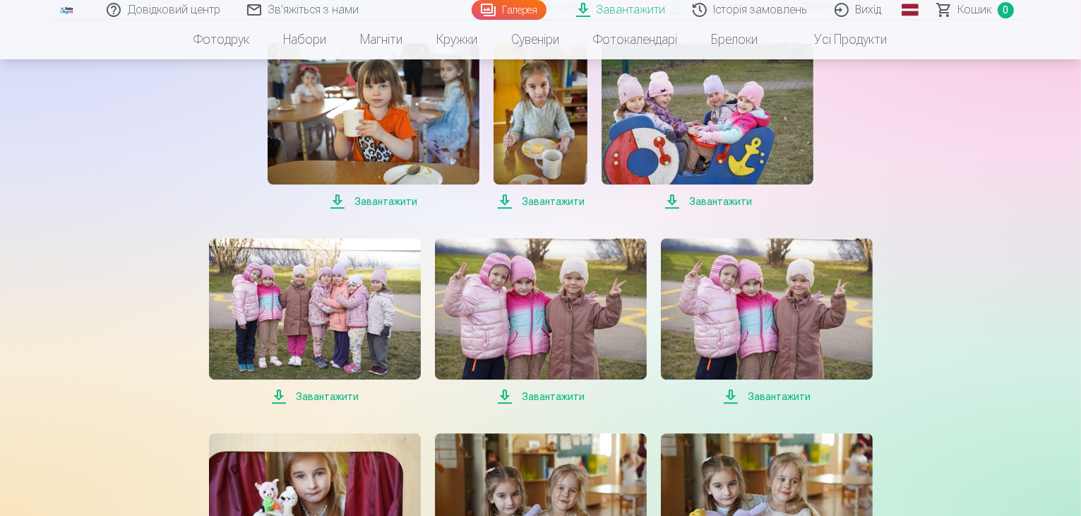
click at [556, 393] on font "Завантажити" at bounding box center [553, 396] width 63 height 11
click at [332, 393] on font "Завантажити" at bounding box center [327, 396] width 63 height 11
click at [777, 400] on font "Завантажити" at bounding box center [779, 396] width 63 height 11
click at [777, 392] on font "Завантажити" at bounding box center [779, 396] width 63 height 11
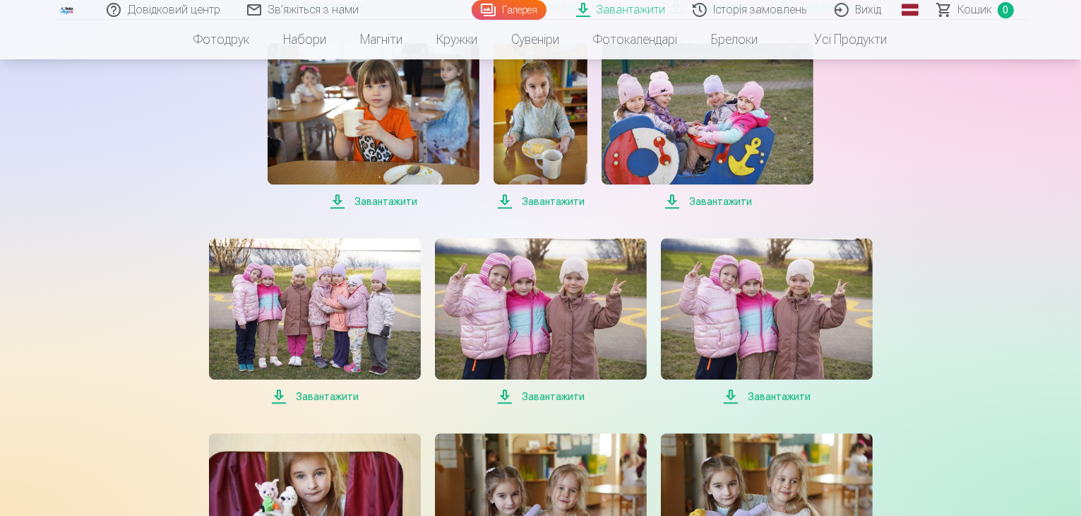
click at [777, 392] on font "Завантажити" at bounding box center [779, 396] width 63 height 11
click at [338, 391] on font "Завантажити" at bounding box center [327, 396] width 63 height 11
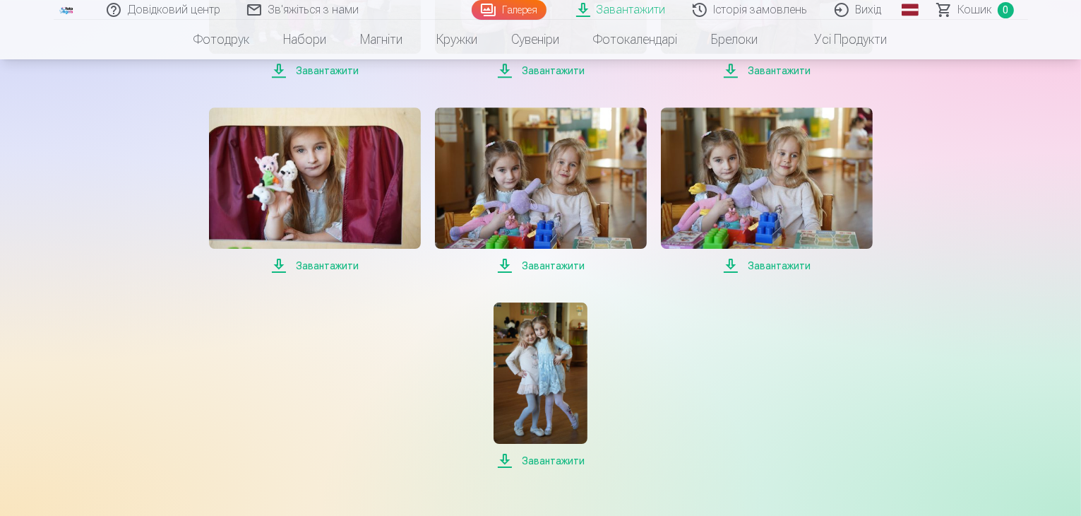
scroll to position [4548, 0]
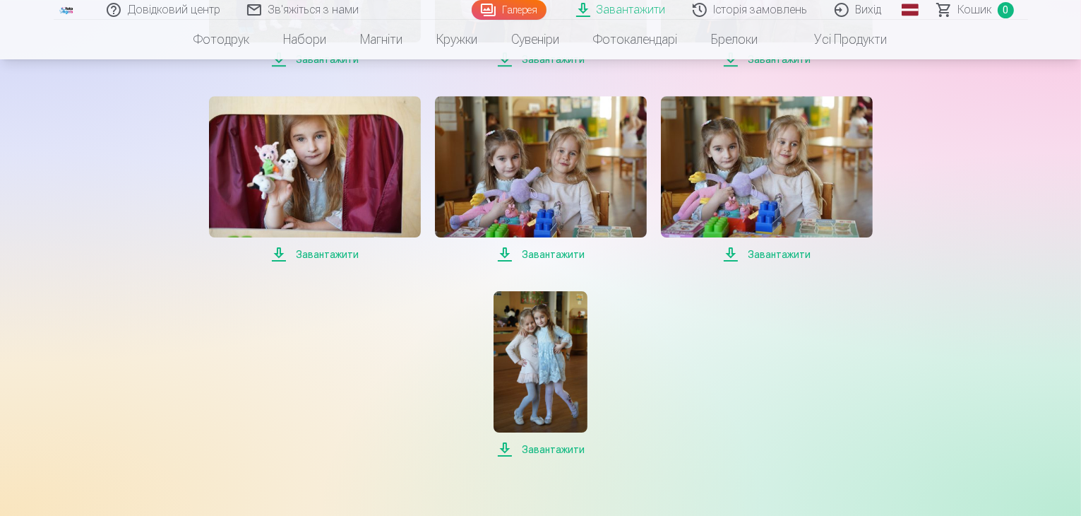
click at [333, 254] on font "Завантажити" at bounding box center [327, 254] width 63 height 11
click at [548, 251] on font "Завантажити" at bounding box center [553, 254] width 63 height 11
click at [782, 258] on font "Завантажити" at bounding box center [779, 254] width 63 height 11
click at [777, 256] on font "Завантажити" at bounding box center [779, 254] width 63 height 11
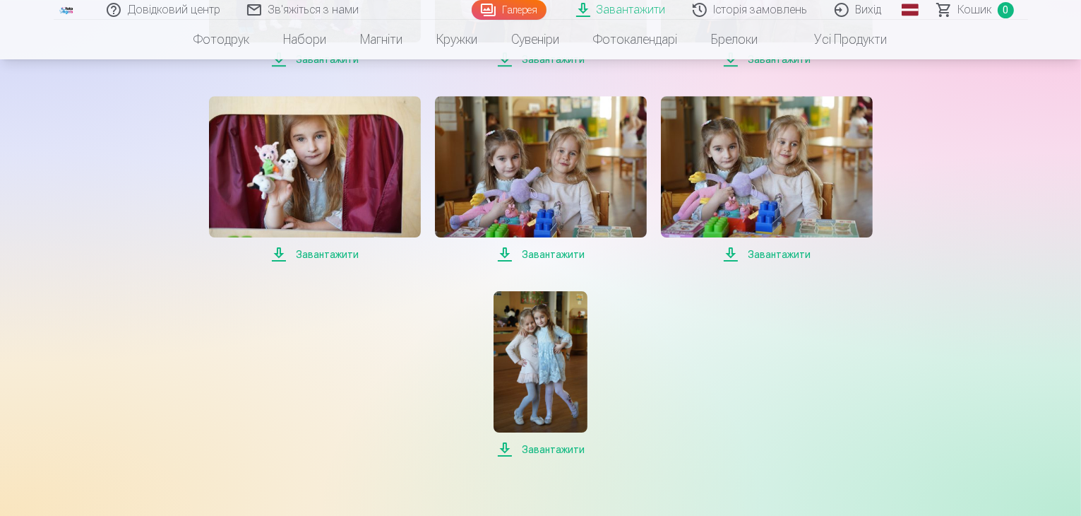
click at [555, 450] on font "Завантажити" at bounding box center [553, 449] width 63 height 11
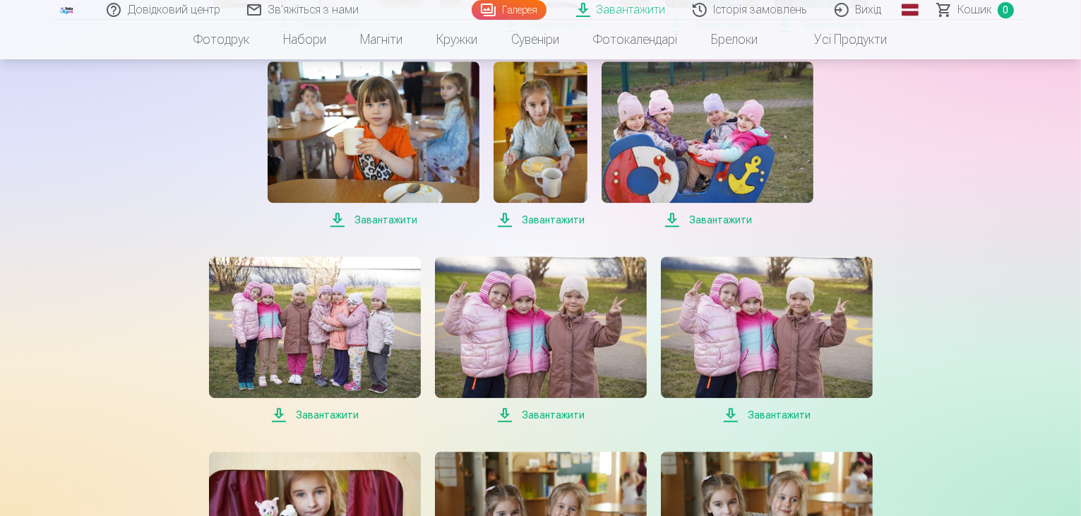
scroll to position [3875, 0]
